Goal: Task Accomplishment & Management: Complete application form

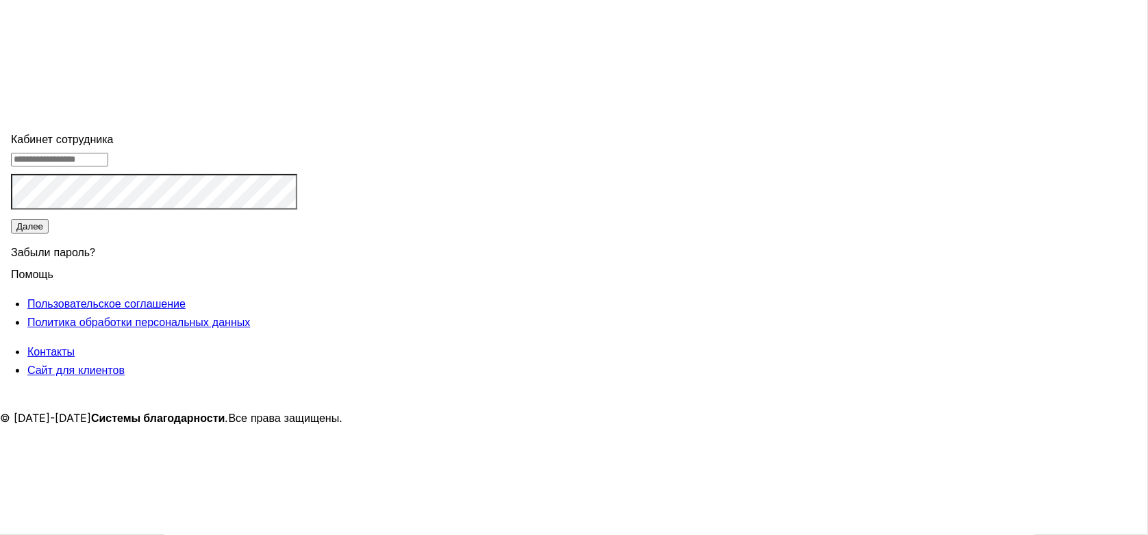
type input "**********"
click at [49, 234] on button "Далее" at bounding box center [30, 226] width 38 height 14
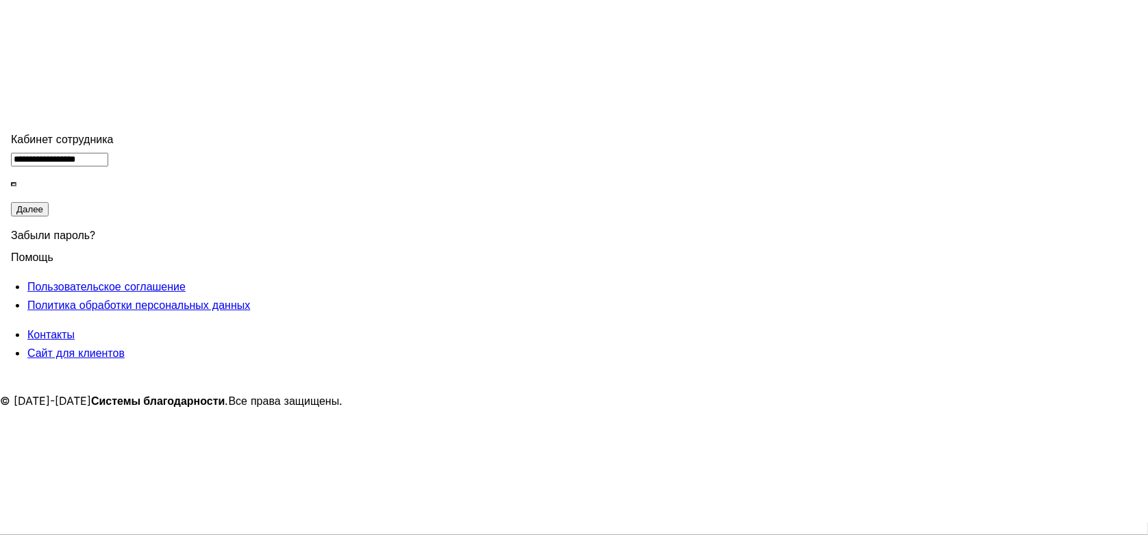
type input "******"
